Goal: Find specific page/section: Find specific page/section

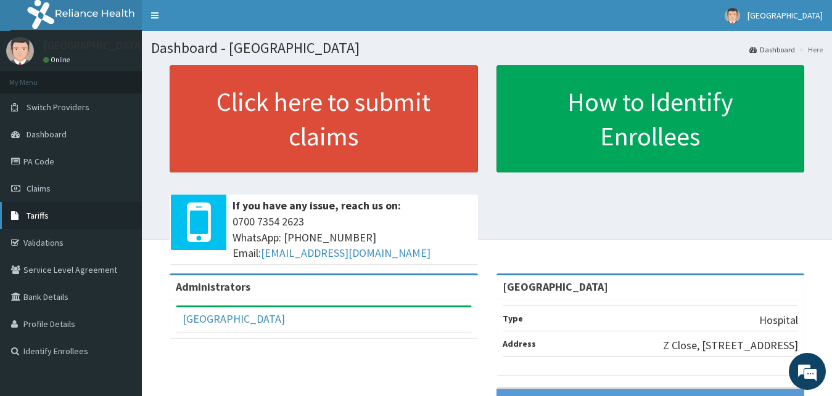
click at [69, 216] on link "Tariffs" at bounding box center [71, 215] width 142 height 27
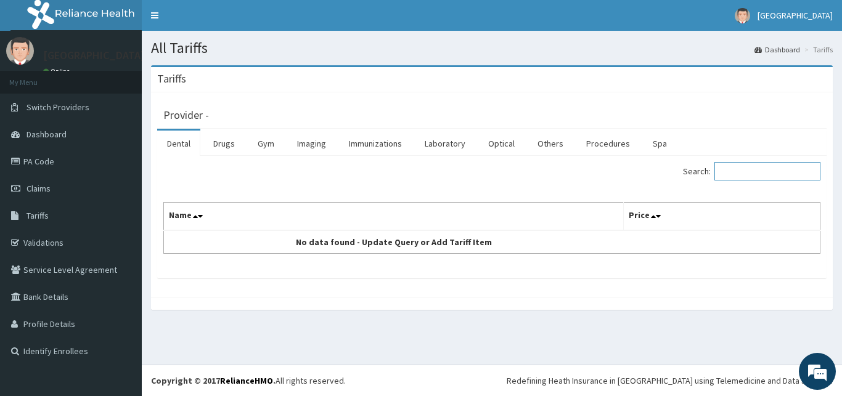
click at [736, 178] on input "Search:" at bounding box center [768, 171] width 106 height 18
type input "dermatol"
click at [591, 147] on link "Procedures" at bounding box center [608, 144] width 64 height 26
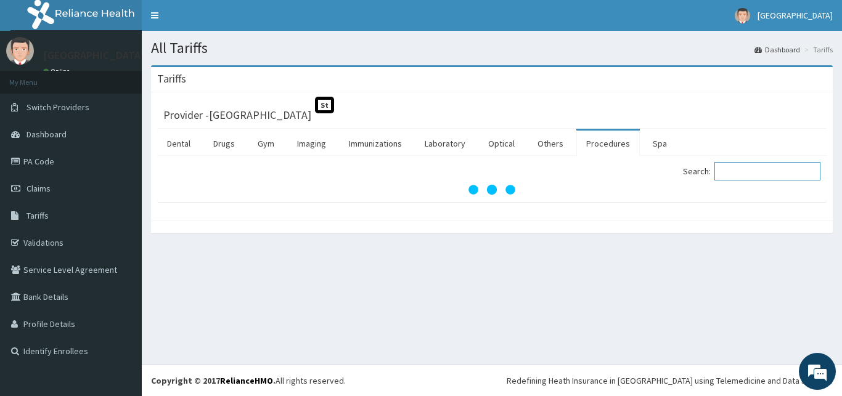
click at [742, 174] on input "Search:" at bounding box center [768, 171] width 106 height 18
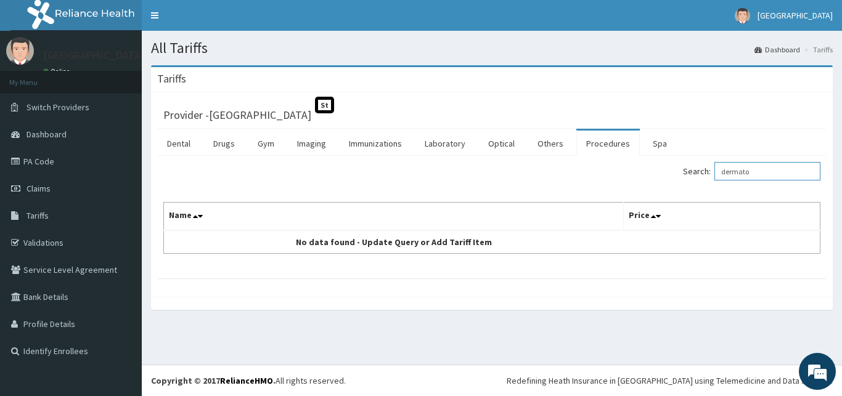
click at [758, 173] on input "dermato" at bounding box center [768, 171] width 106 height 18
type input "derma"
click at [354, 7] on nav "Toggle navigation EMEL HOSPITAL EMEL HOSPITAL - hmo@emelhospital.org Member sin…" at bounding box center [492, 15] width 700 height 31
